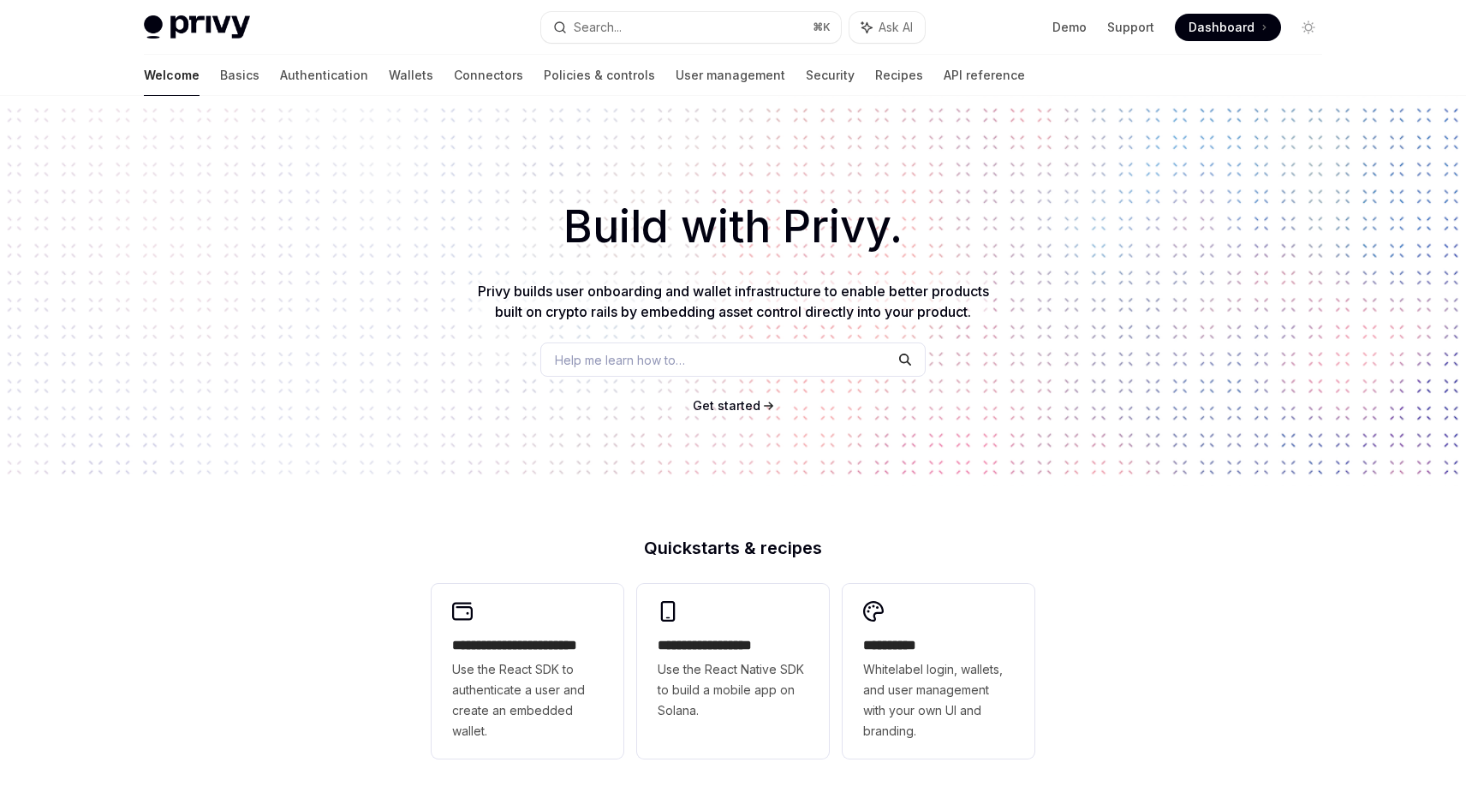
click at [229, 25] on img at bounding box center [197, 27] width 106 height 24
click at [220, 76] on link "Basics" at bounding box center [239, 75] width 39 height 41
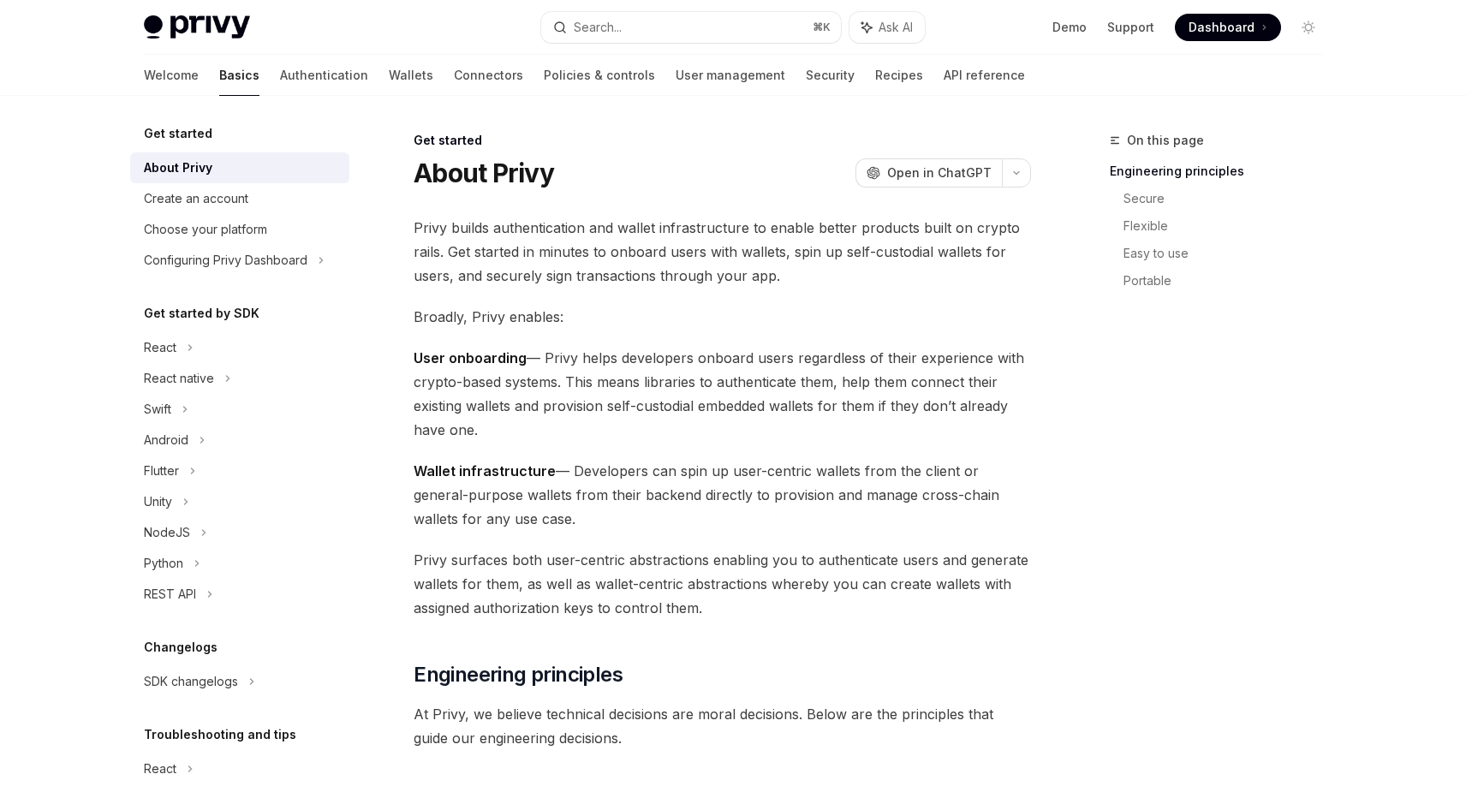
click at [194, 133] on h5 "Get started" at bounding box center [178, 133] width 68 height 21
click at [280, 80] on link "Authentication" at bounding box center [324, 75] width 88 height 41
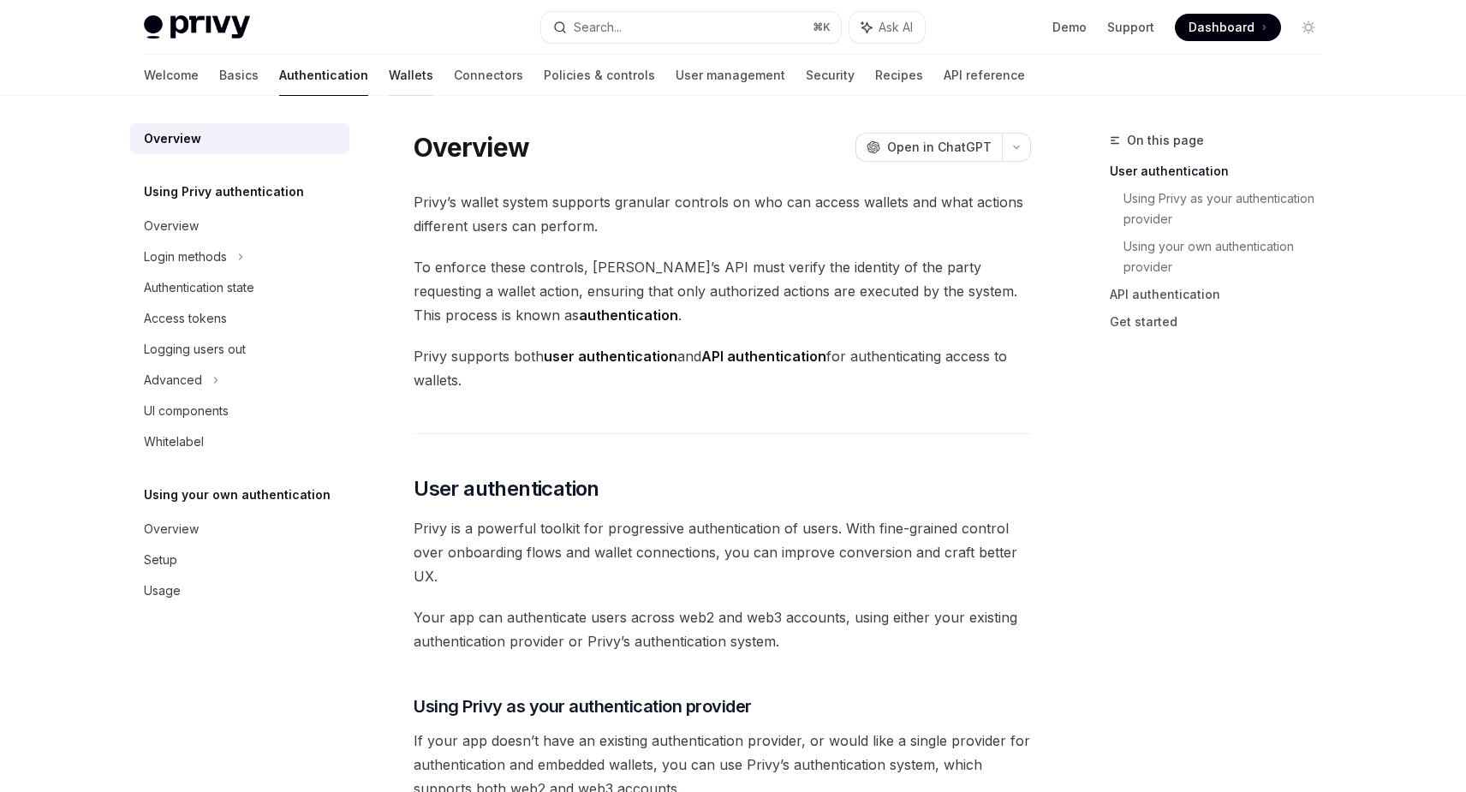
click at [389, 76] on link "Wallets" at bounding box center [411, 75] width 45 height 41
type textarea "*"
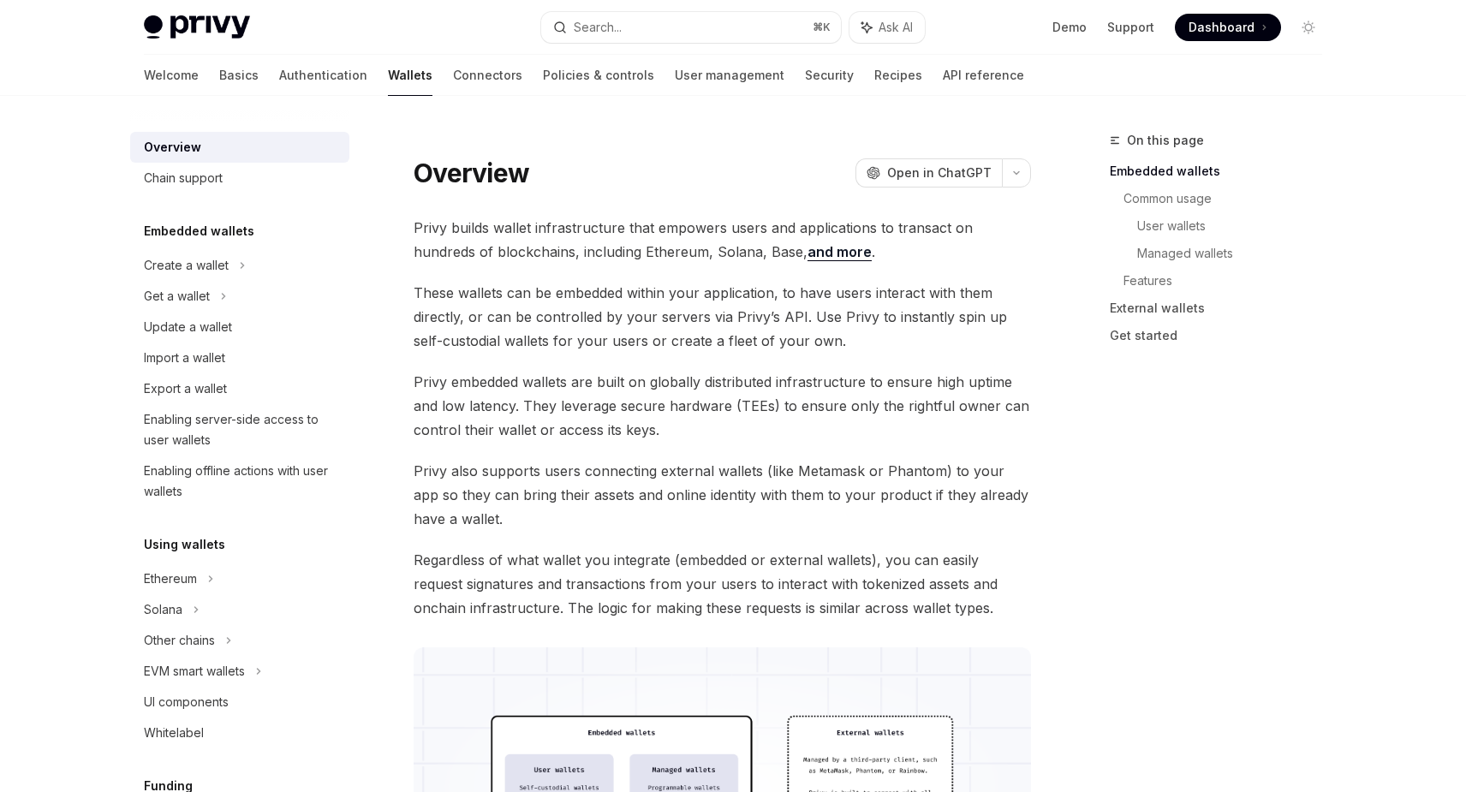
click at [1252, 26] on span "Dashboard" at bounding box center [1221, 27] width 66 height 17
